Goal: Complete application form: Complete application form

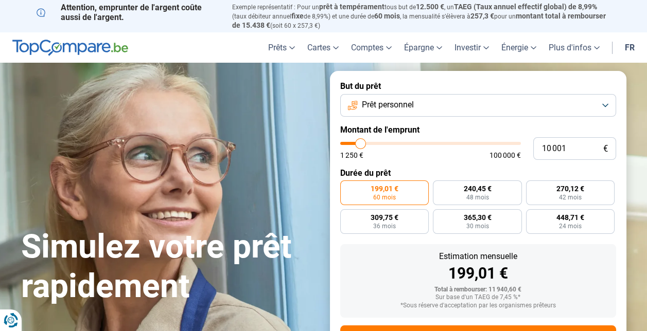
type input "12 000"
type input "12000"
type input "12 250"
type input "12250"
type input "13 000"
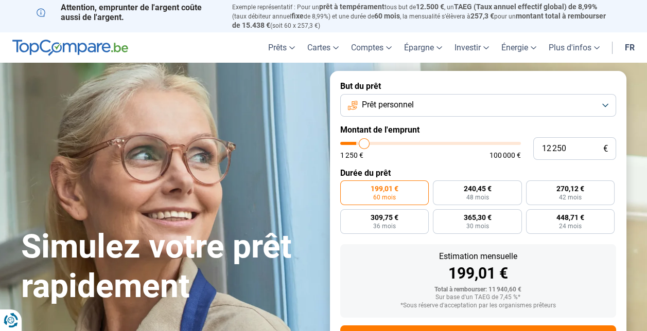
type input "13000"
type input "13 500"
type input "13500"
type input "14 000"
type input "14000"
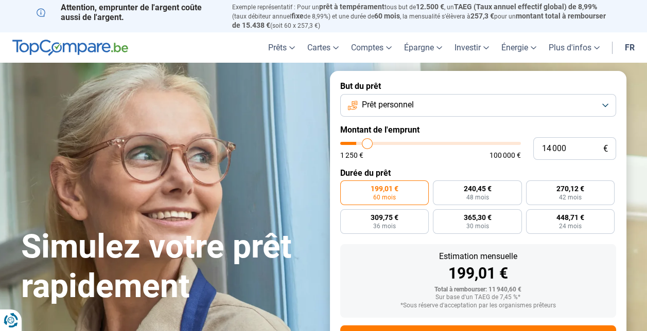
type input "14 500"
type input "14500"
type input "14 750"
type input "14750"
type input "15 000"
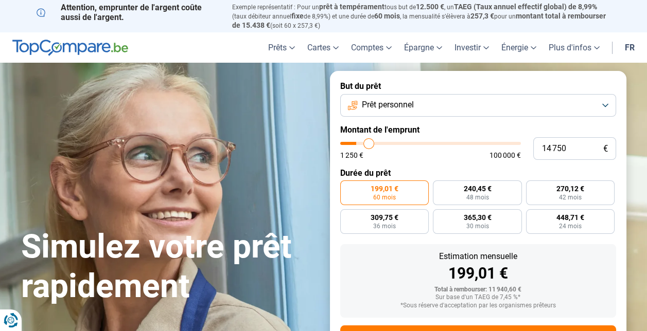
type input "15000"
type input "15 250"
type input "15250"
type input "15 500"
type input "15500"
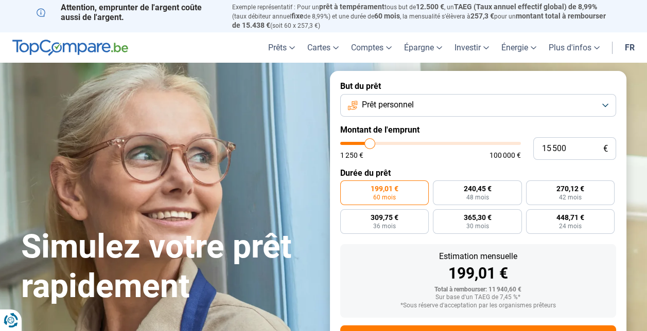
type input "15 750"
type input "15750"
type input "16 000"
type input "16000"
type input "16 500"
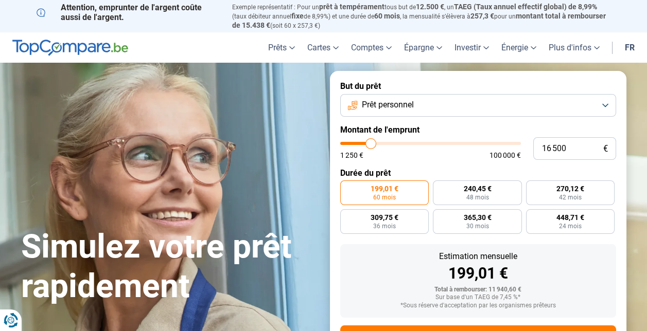
type input "16500"
type input "17 000"
type input "17000"
type input "17 500"
type input "17500"
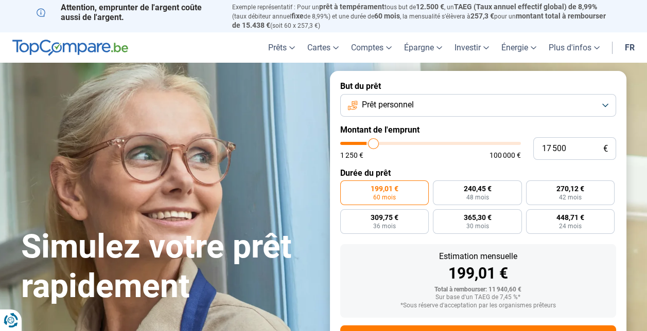
type input "18 000"
type input "18000"
type input "18 250"
type input "18250"
type input "18 500"
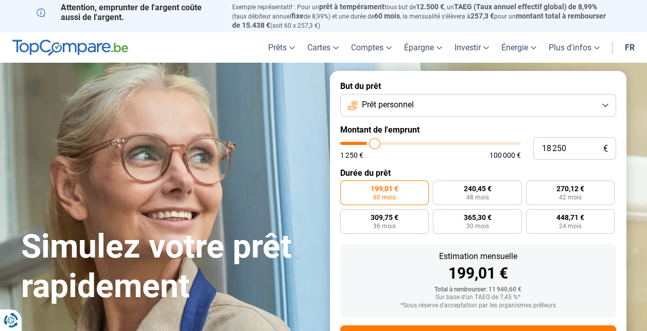
type input "18500"
type input "18 750"
type input "18750"
type input "19 000"
type input "19000"
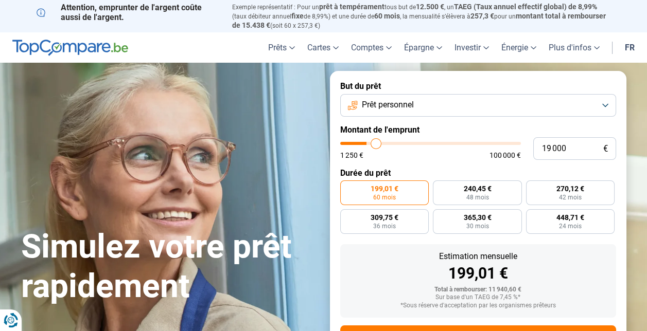
type input "19 500"
type input "19500"
type input "20 250"
type input "20250"
type input "21 000"
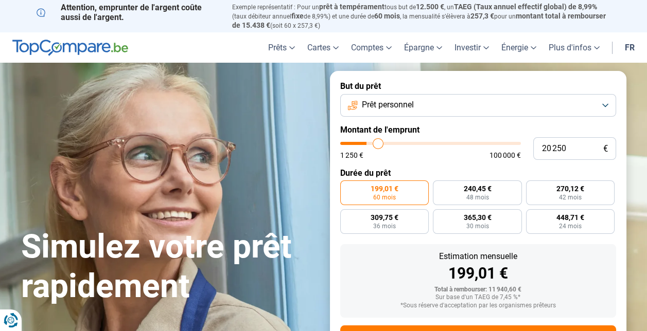
type input "21000"
type input "21 250"
type input "21250"
type input "21 500"
type input "21500"
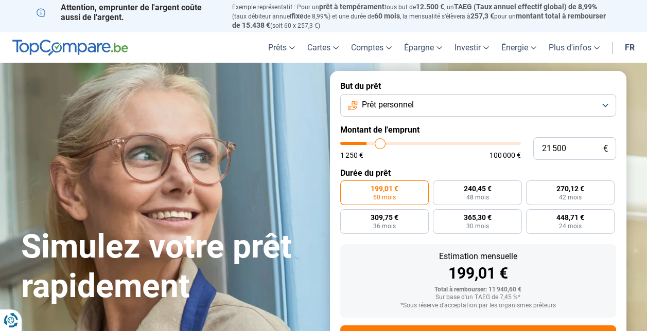
type input "21 750"
type input "21750"
type input "22 000"
type input "22000"
type input "22 500"
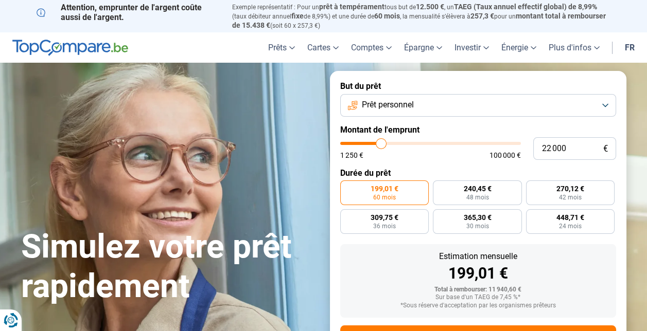
type input "22500"
type input "22 750"
type input "22750"
type input "23 000"
type input "23000"
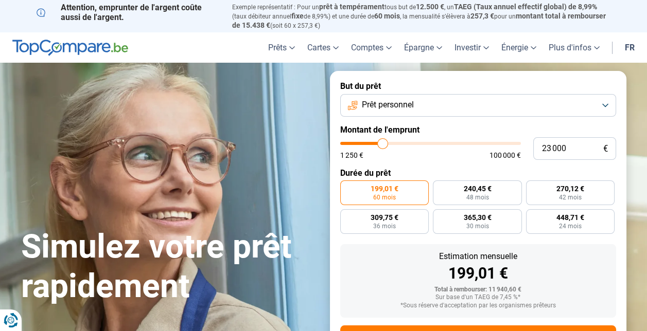
type input "23 500"
type input "23500"
type input "24 000"
type input "24000"
type input "24 250"
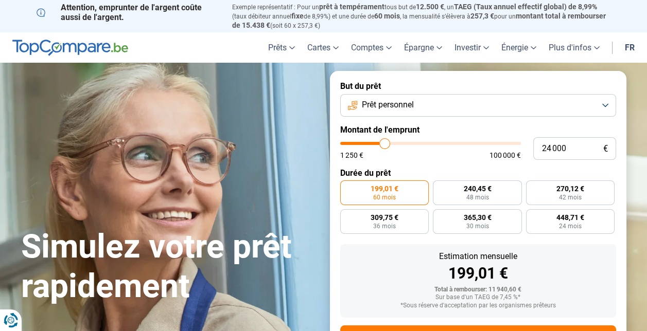
type input "24250"
type input "24 750"
type input "24750"
type input "24 500"
type input "24500"
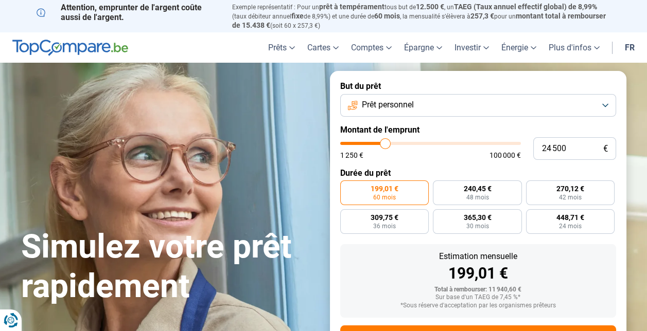
type input "24 000"
type input "24000"
type input "23 500"
type input "23500"
type input "23 250"
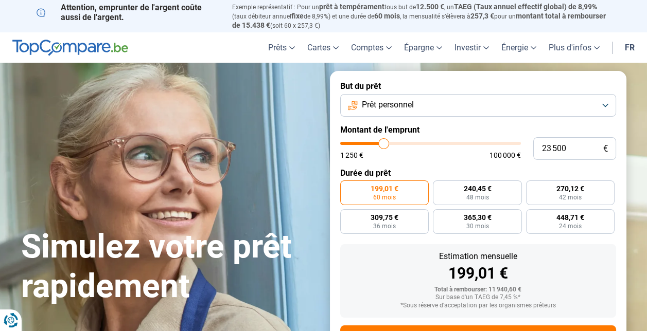
type input "23250"
type input "23 000"
type input "23000"
type input "22 750"
type input "22750"
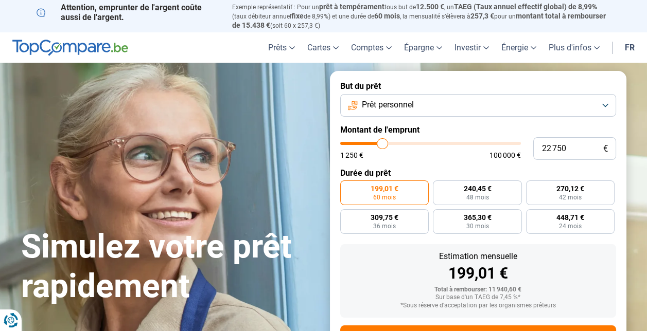
type input "22 500"
type input "22500"
type input "22 250"
type input "22250"
type input "22 000"
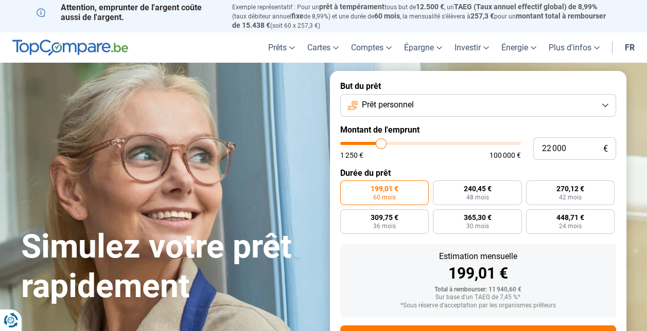
drag, startPoint x: 363, startPoint y: 142, endPoint x: 381, endPoint y: 148, distance: 18.6
type input "22000"
click at [381, 145] on input "range" at bounding box center [430, 143] width 181 height 3
radio input "false"
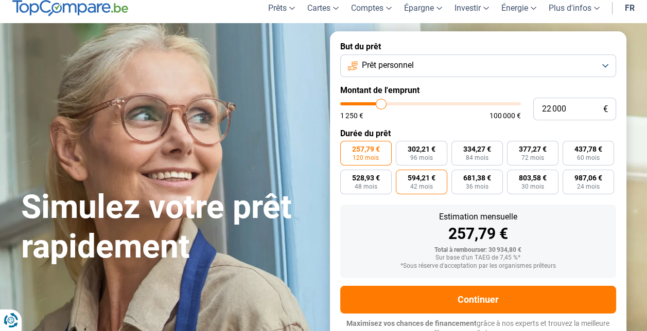
scroll to position [46, 0]
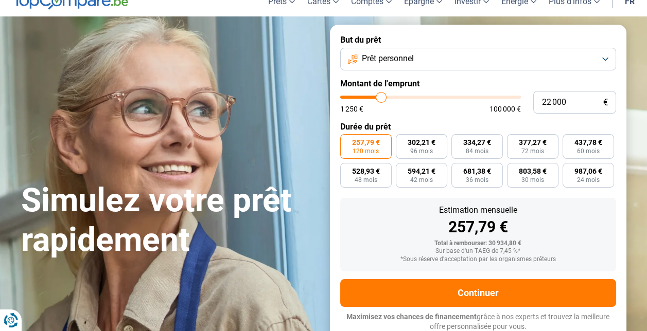
type input "21 750"
type input "21750"
type input "21 250"
type input "21250"
type input "21 500"
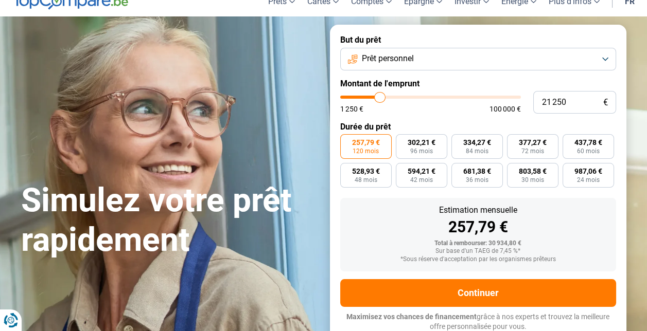
type input "21500"
type input "21 250"
type input "21250"
type input "21 500"
type input "21500"
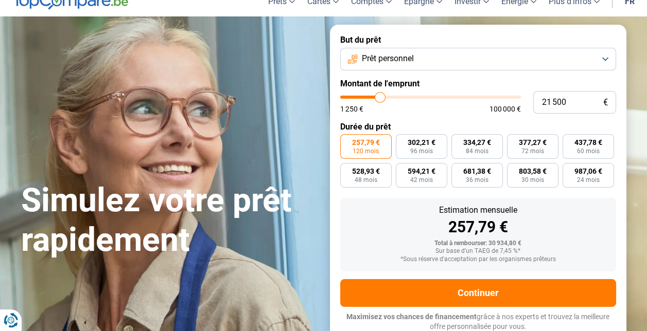
type input "21 250"
type input "21250"
type input "21 500"
type input "21500"
type input "21 250"
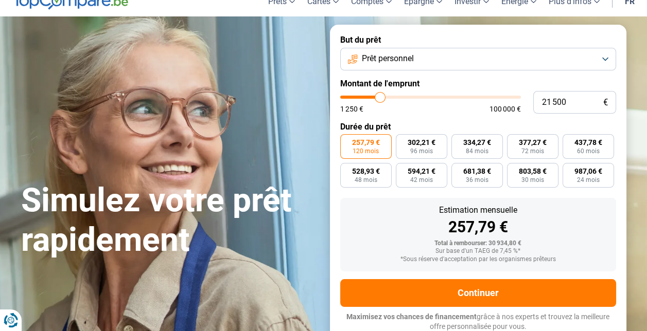
type input "21250"
type input "21 500"
type input "21500"
type input "21 250"
type input "21250"
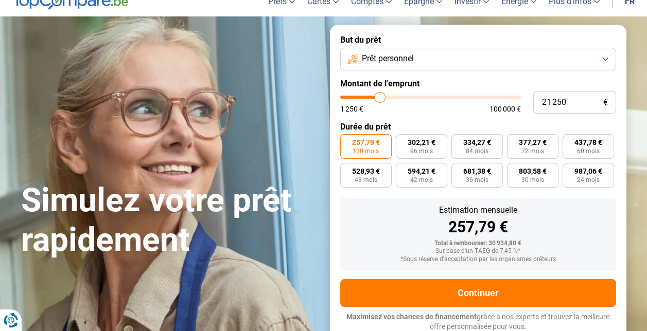
type input "21 000"
type input "21000"
type input "20 750"
type input "20750"
type input "20 250"
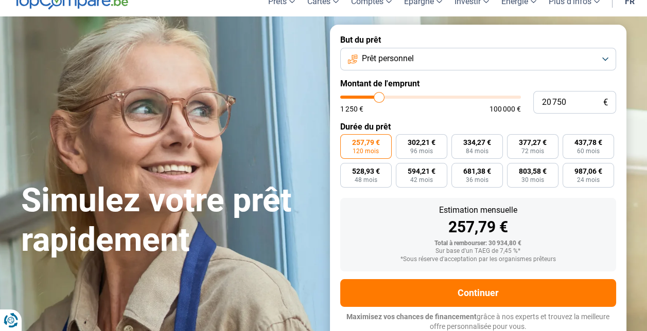
type input "20250"
type input "20 000"
type input "20000"
type input "19 750"
type input "19750"
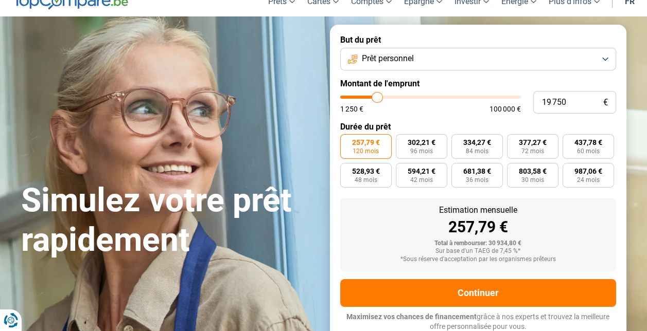
type input "19 250"
type input "19250"
type input "18 750"
type input "18750"
type input "19 250"
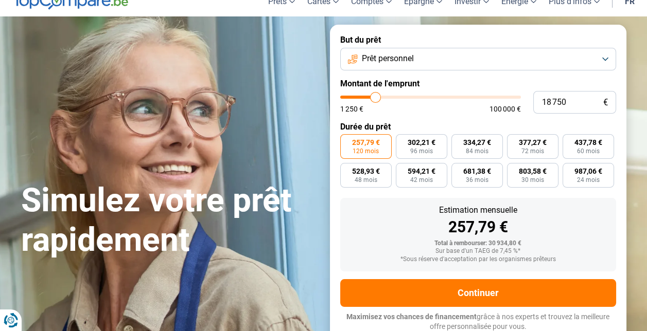
type input "19250"
type input "19 000"
type input "19000"
type input "19 250"
type input "19250"
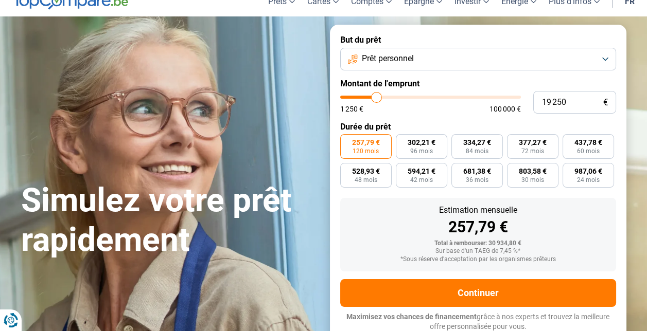
type input "19 000"
type input "19000"
type input "19 250"
type input "19250"
type input "19 000"
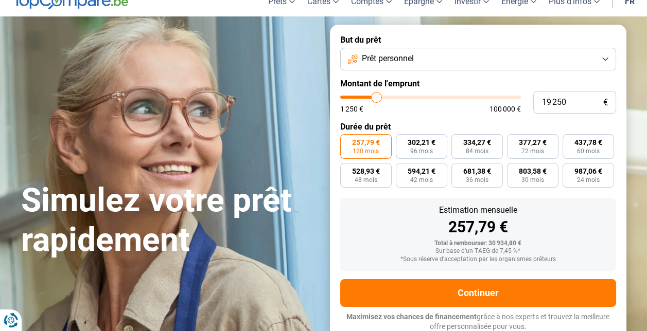
type input "19000"
type input "19 250"
type input "19250"
type input "19 000"
type input "19000"
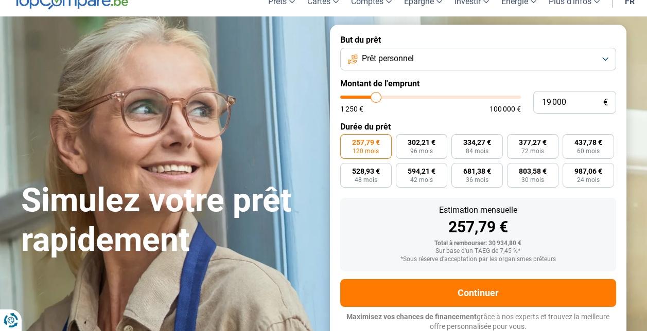
type input "18 750"
type input "18750"
type input "18 250"
type input "18250"
type input "17 750"
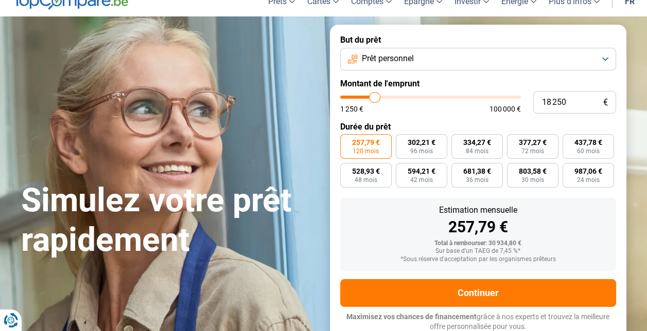
type input "17750"
type input "17 250"
type input "17250"
type input "17 000"
type input "17000"
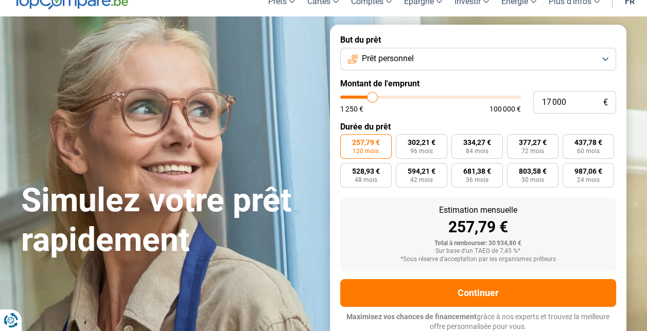
type input "16 750"
type input "16750"
type input "17 000"
type input "17000"
type input "17 250"
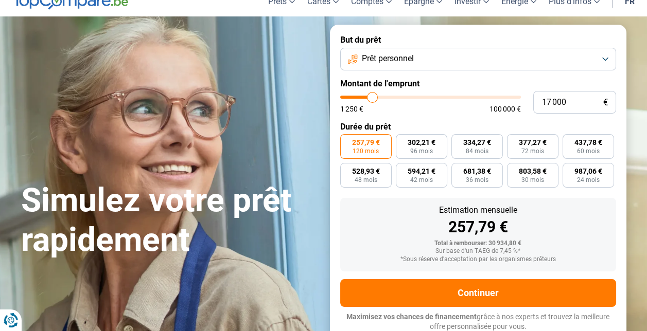
type input "17250"
type input "17 500"
type input "17500"
type input "17 750"
type input "17750"
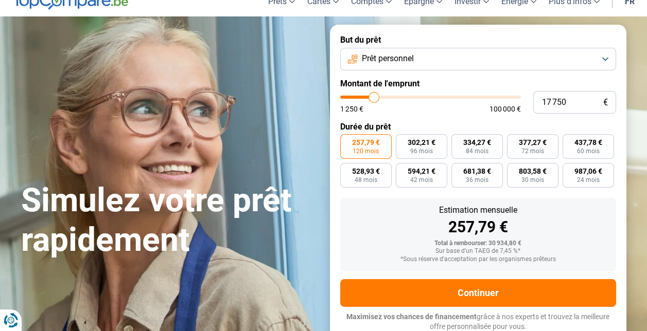
type input "18 250"
type input "18250"
type input "18 500"
type input "18500"
type input "18 750"
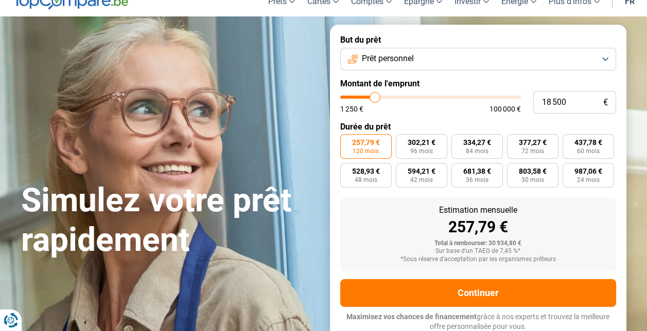
type input "18750"
type input "19 000"
type input "19000"
type input "19 500"
type input "19500"
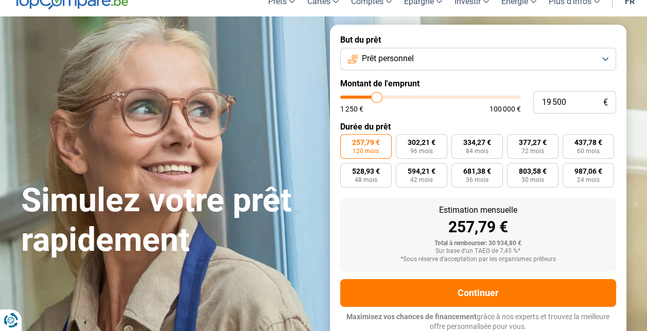
type input "19 750"
type input "19750"
type input "20 250"
type input "20250"
type input "20 500"
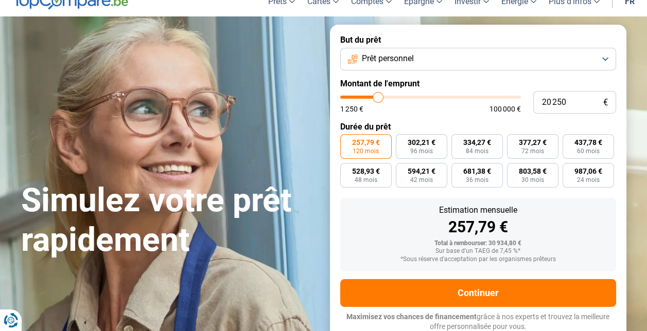
type input "20500"
type input "20 750"
type input "20750"
type input "20 500"
type input "20500"
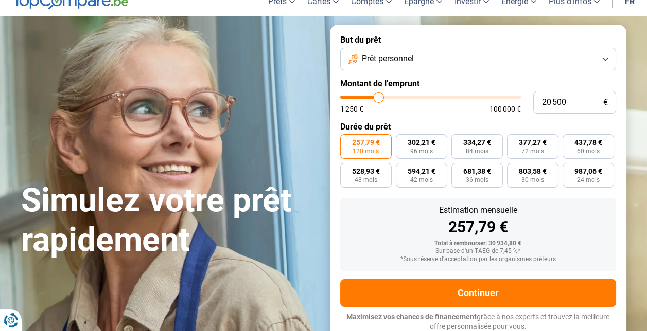
type input "20 000"
type input "20000"
click at [378, 99] on input "range" at bounding box center [430, 97] width 181 height 3
radio input "true"
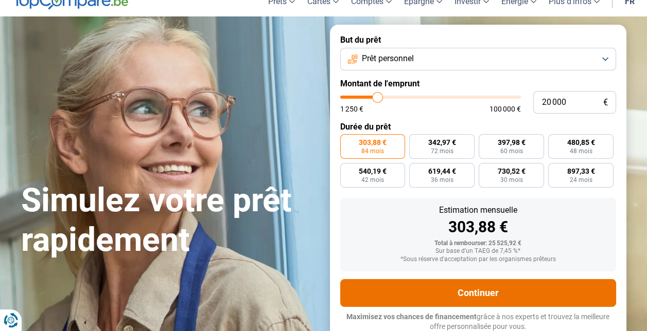
click at [491, 296] on button "Continuer" at bounding box center [478, 293] width 276 height 28
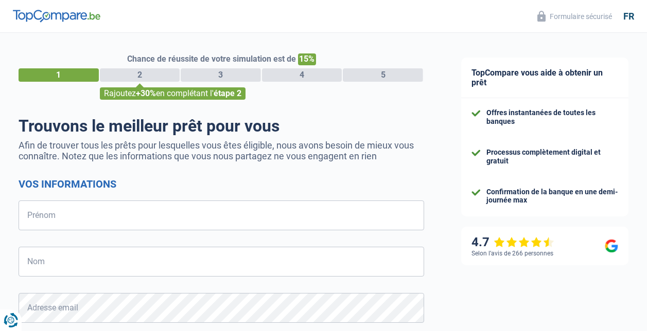
select select "32"
